Goal: Information Seeking & Learning: Find specific fact

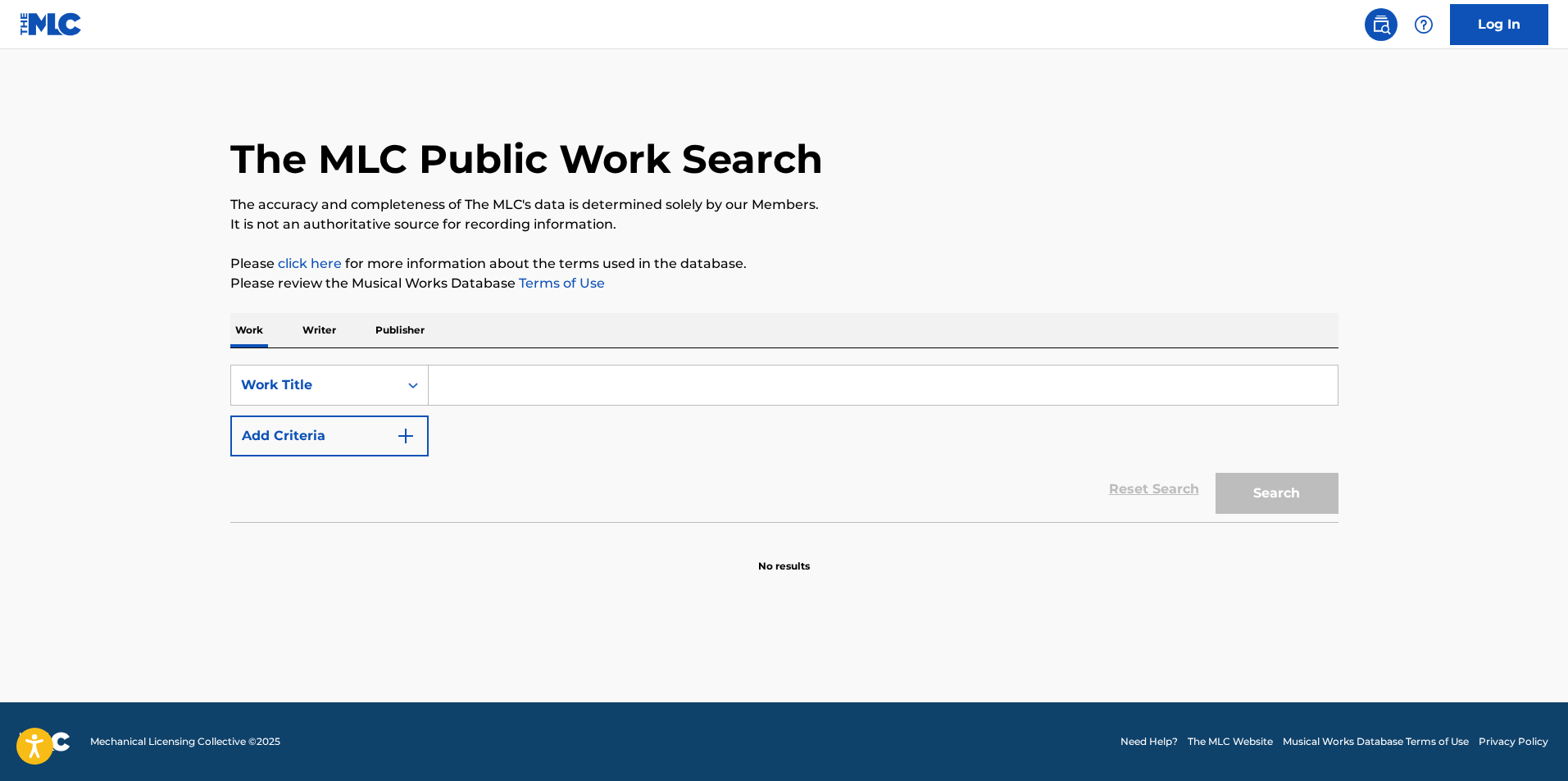
click at [584, 390] on input "Search Form" at bounding box center [883, 385] width 909 height 39
type input "sic"
click at [231, 416] on button "Add Criteria" at bounding box center [330, 436] width 199 height 41
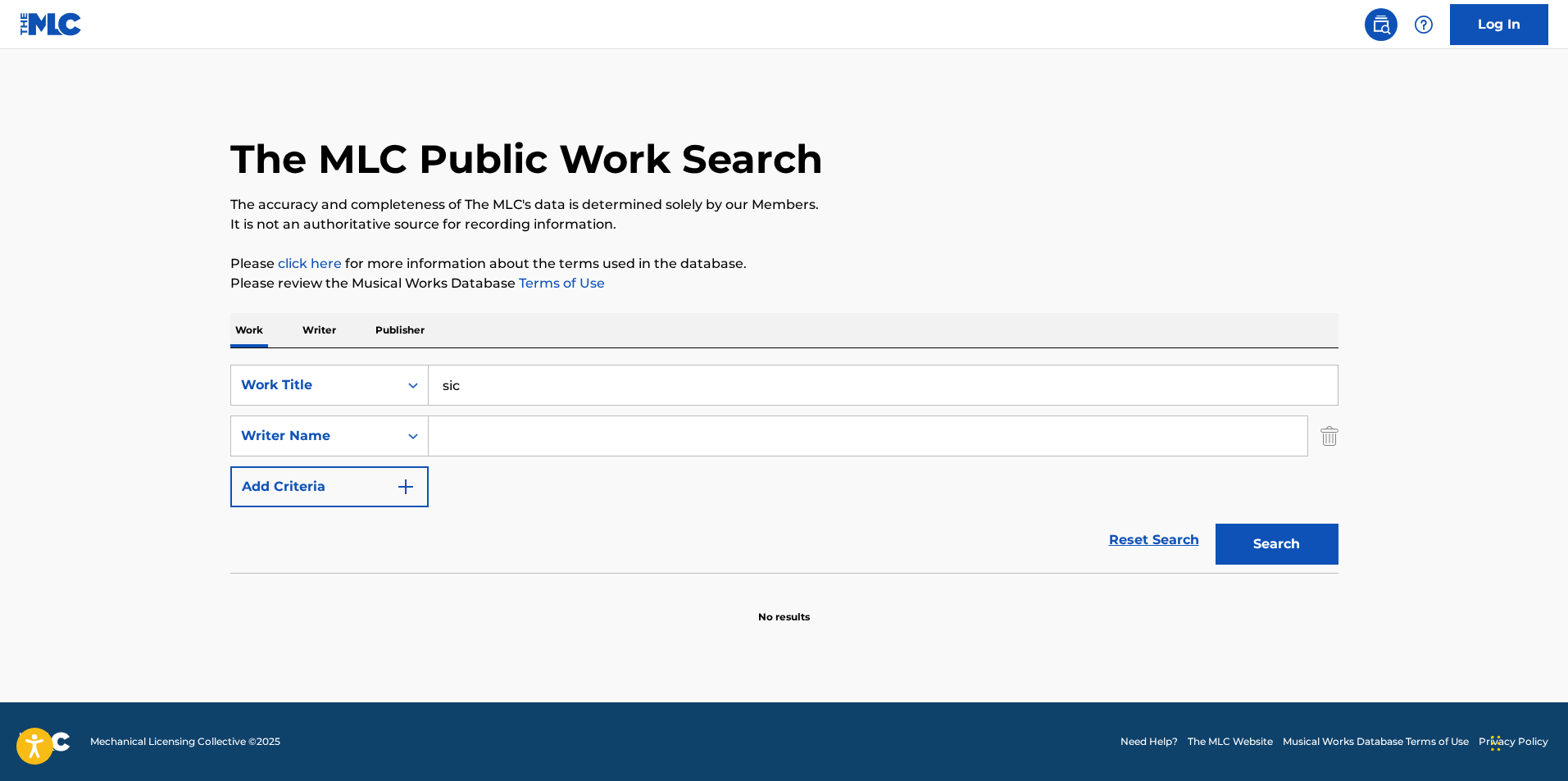
click at [576, 386] on input "sic" at bounding box center [883, 385] width 909 height 39
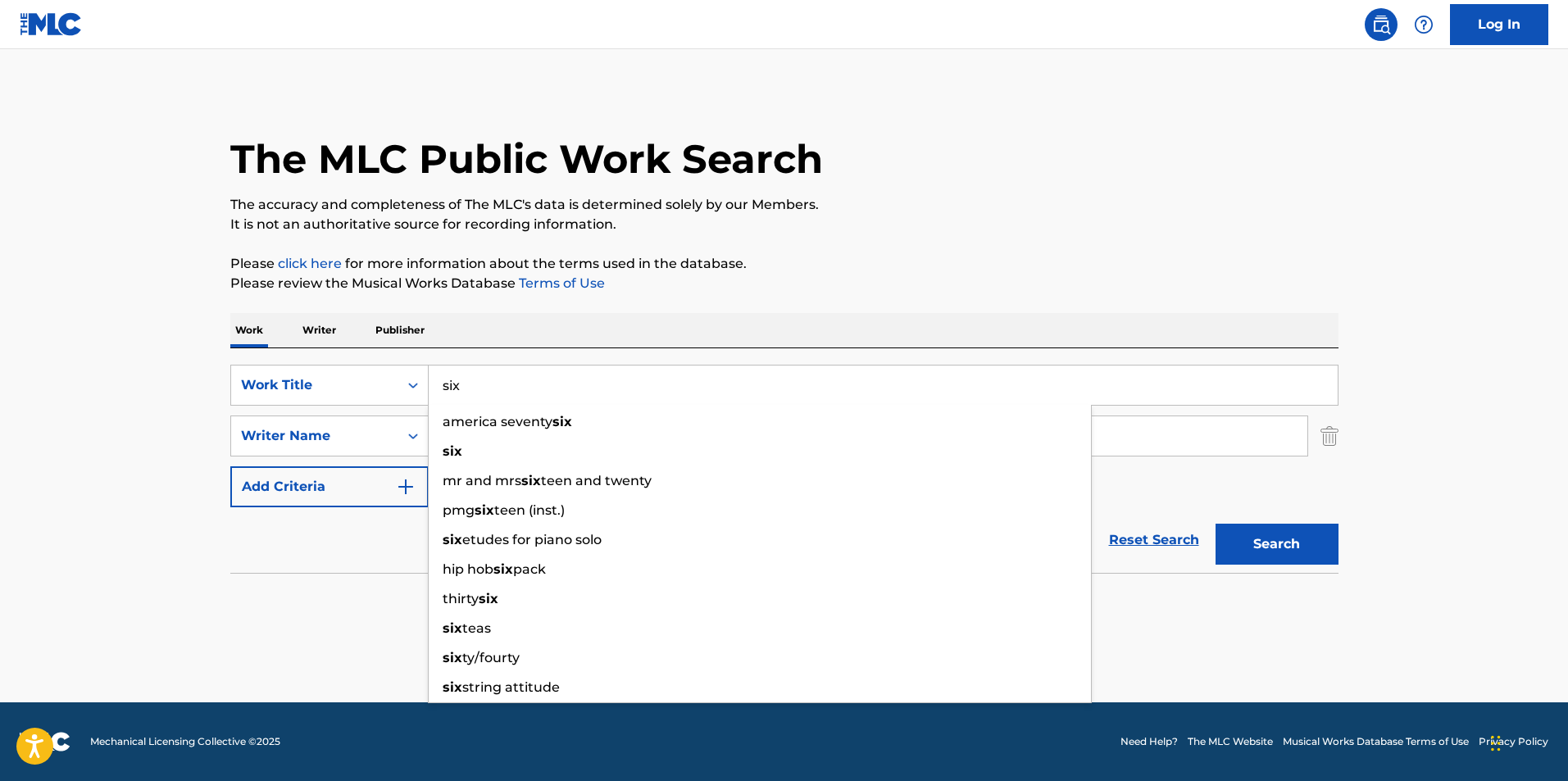
type input "six"
click at [132, 338] on main "The MLC Public Work Search The accuracy and completeness of The MLC's data is d…" at bounding box center [784, 375] width 1568 height 653
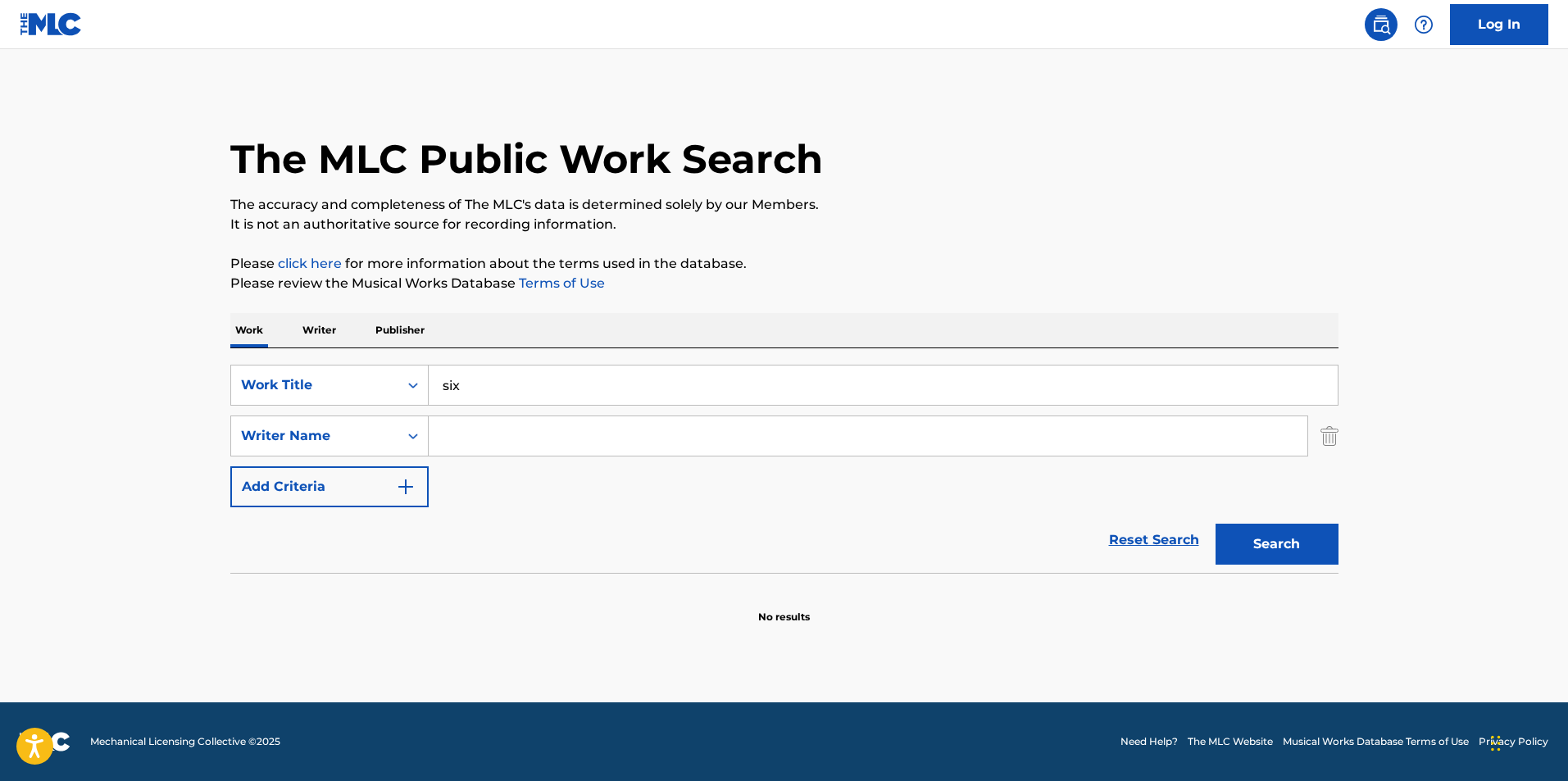
click at [515, 441] on input "Search Form" at bounding box center [868, 435] width 878 height 39
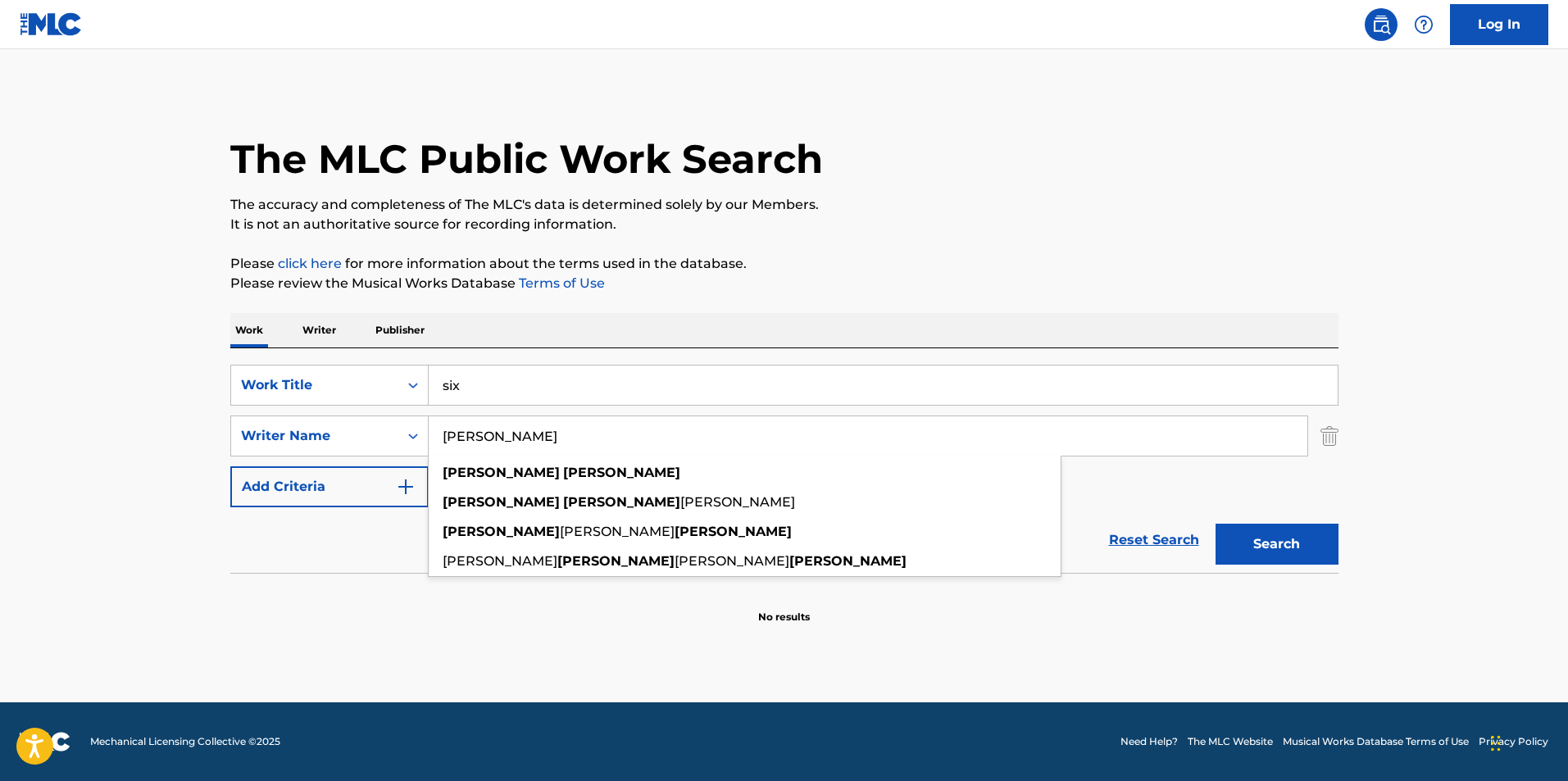
type input "[PERSON_NAME]"
click at [1216, 524] on button "Search" at bounding box center [1278, 544] width 123 height 41
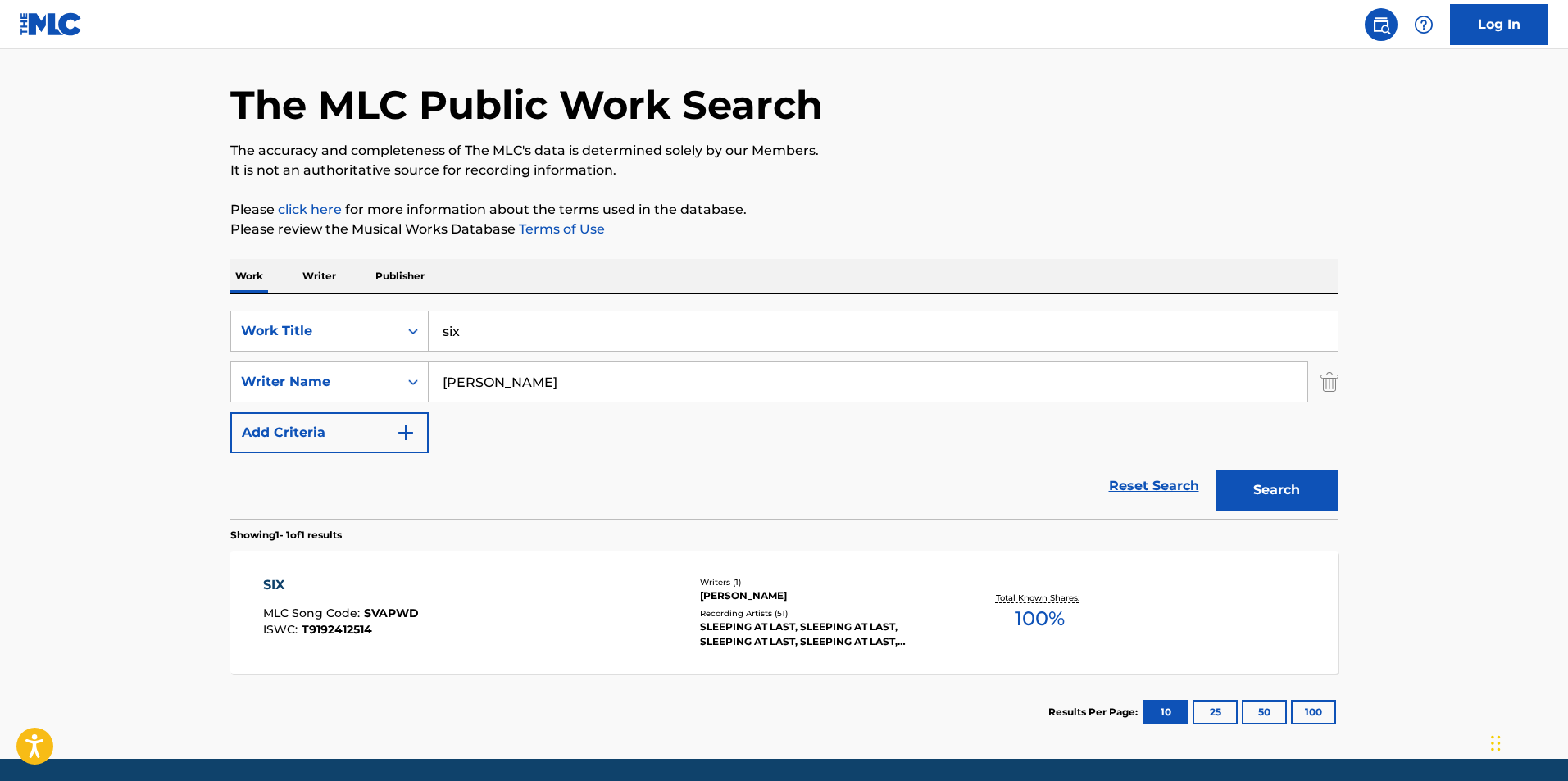
scroll to position [110, 0]
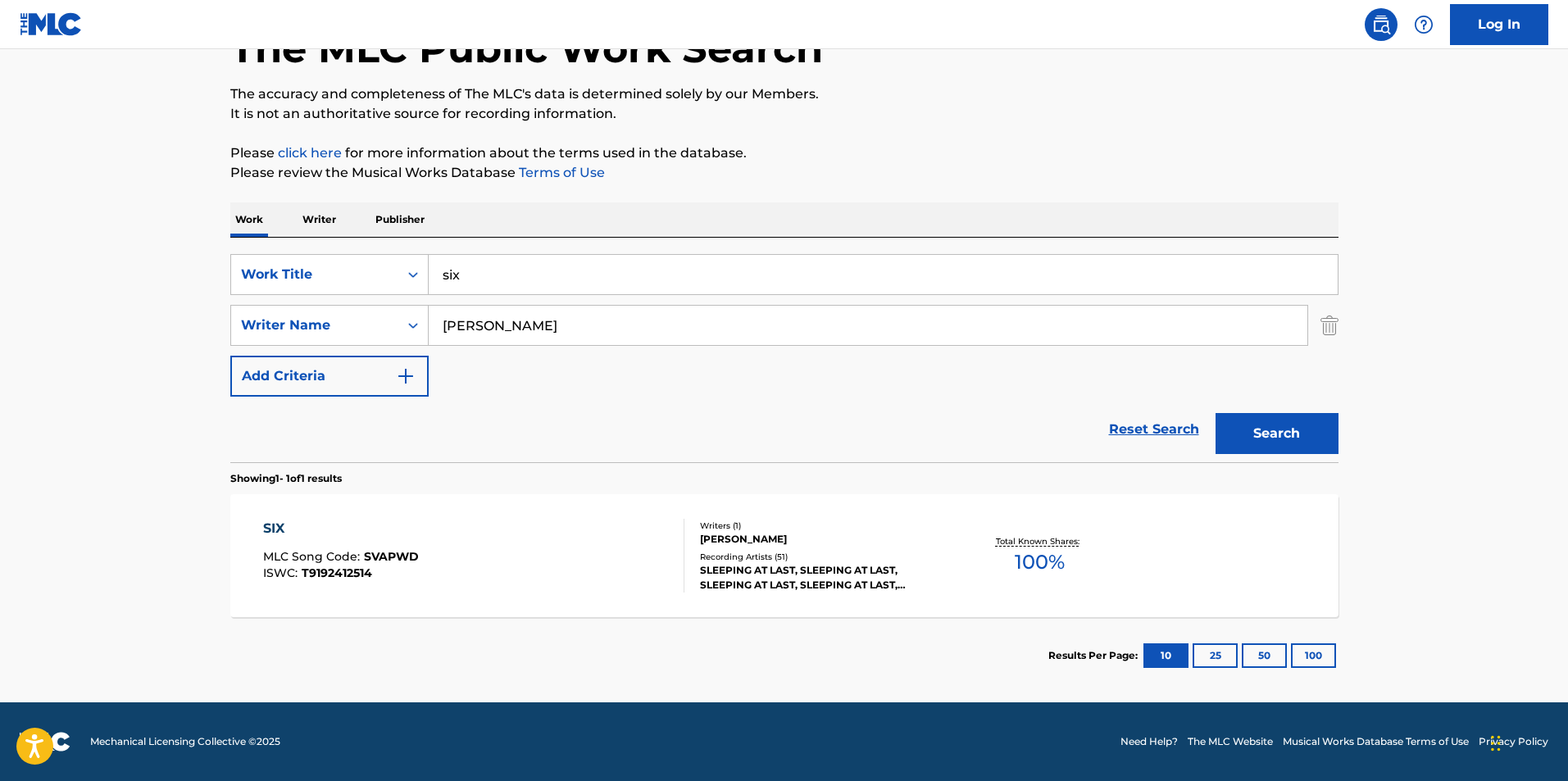
click at [546, 548] on div "SIX MLC Song Code : SVAPWD ISWC : T9192412514" at bounding box center [473, 555] width 421 height 74
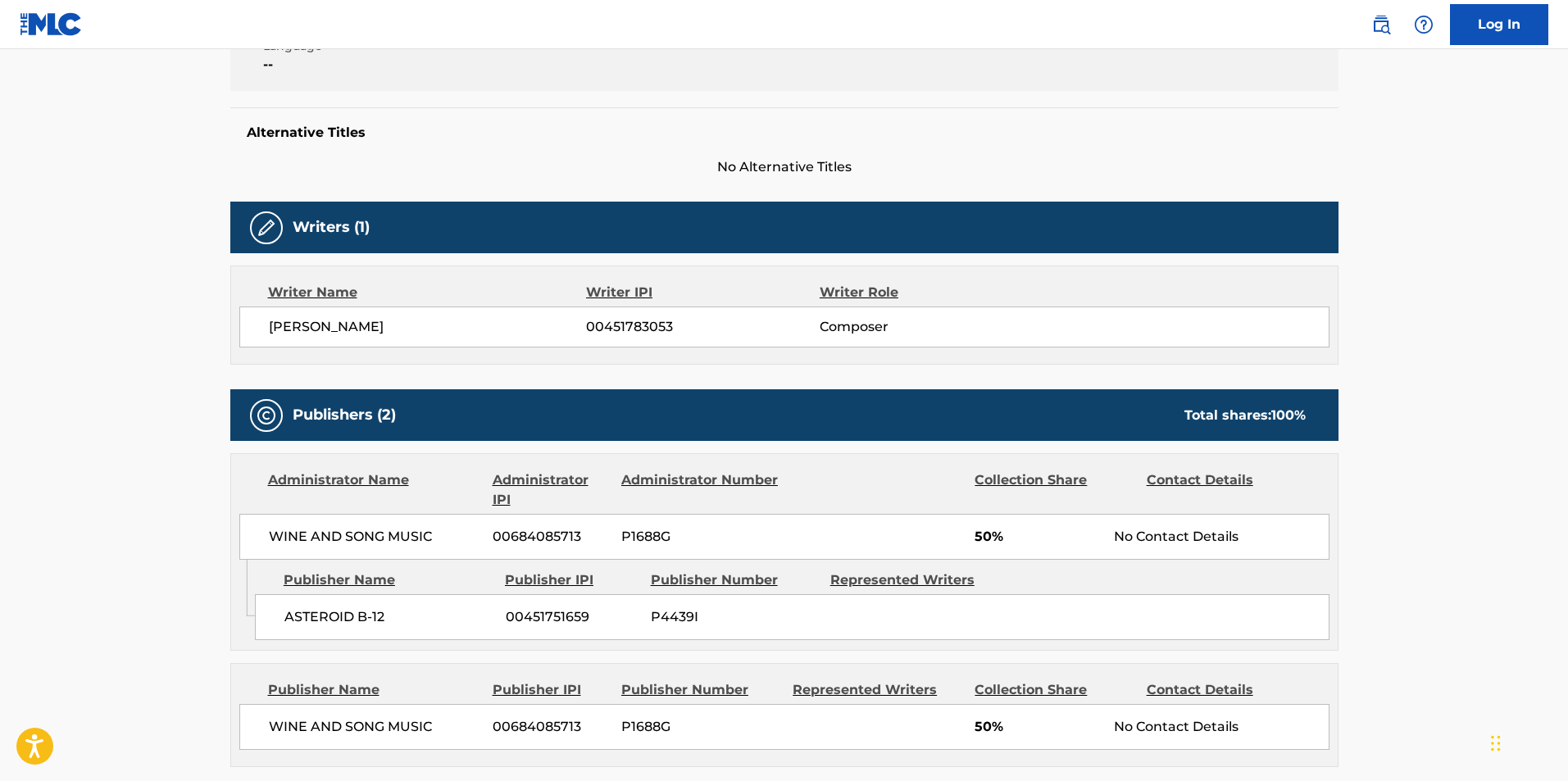
scroll to position [492, 0]
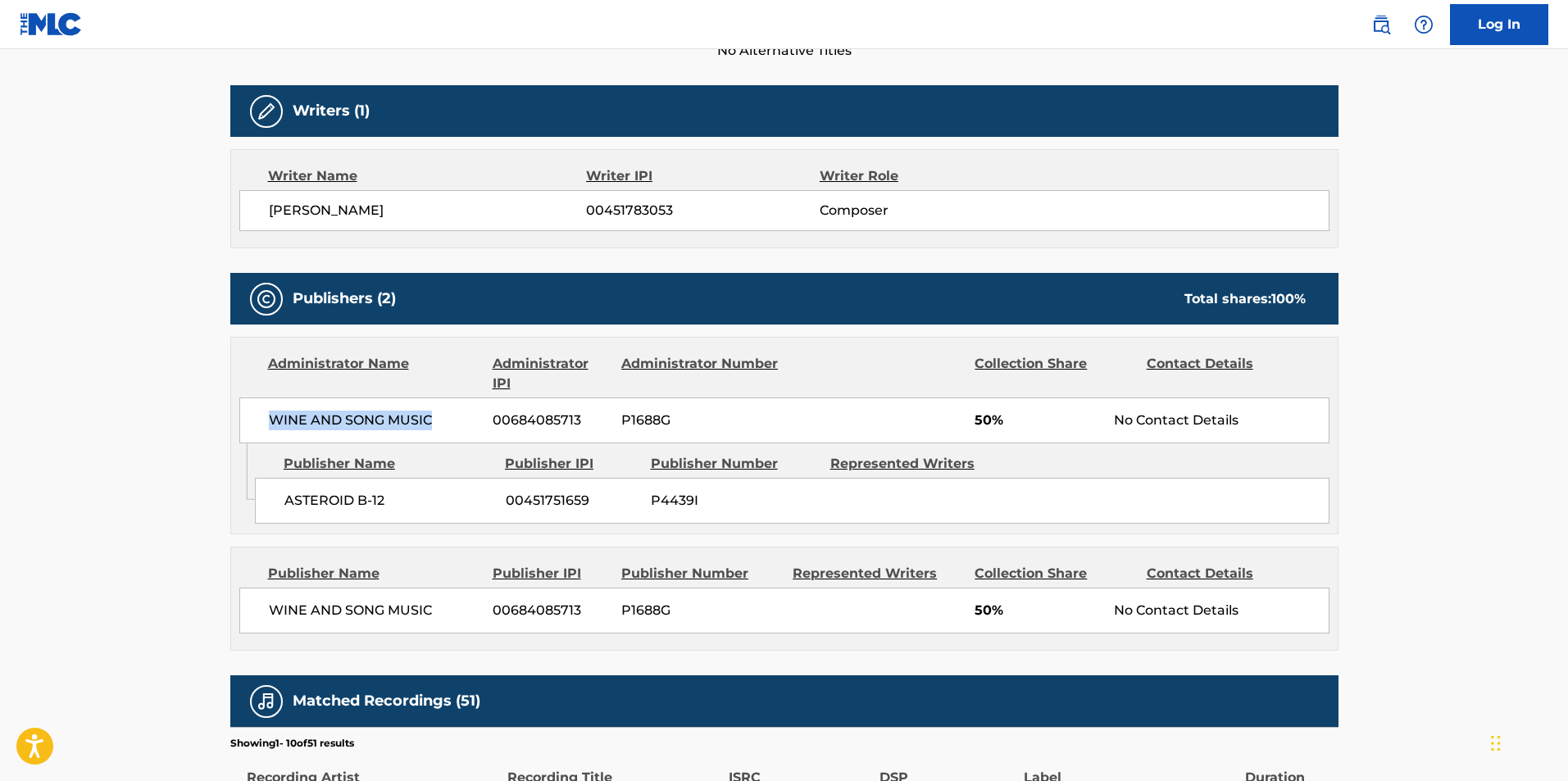
drag, startPoint x: 267, startPoint y: 423, endPoint x: 433, endPoint y: 429, distance: 166.1
click at [433, 429] on div "WINE AND SONG MUSIC [PHONE_NUMBER] P1688G 50% No Contact Details" at bounding box center [785, 420] width 1090 height 46
